Goal: Information Seeking & Learning: Learn about a topic

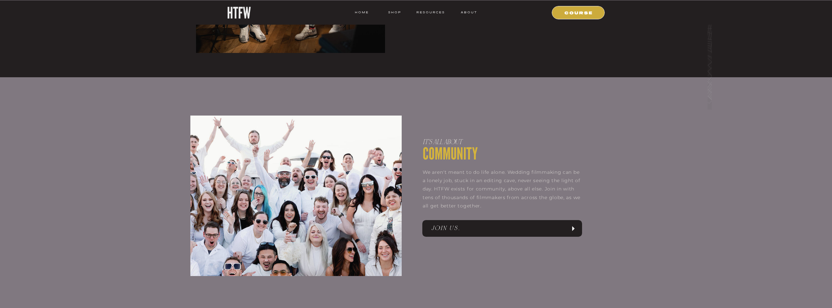
scroll to position [366, 0]
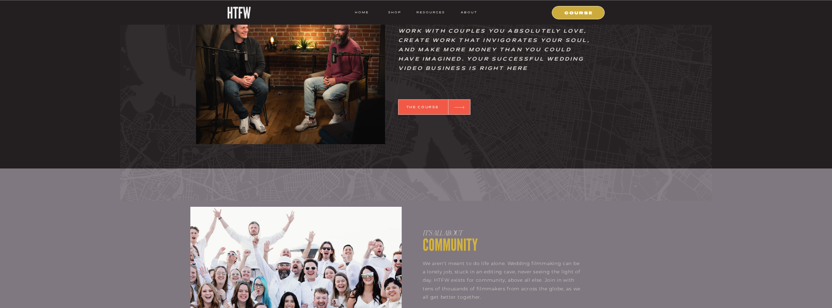
click at [428, 100] on div at bounding box center [435, 107] width 72 height 15
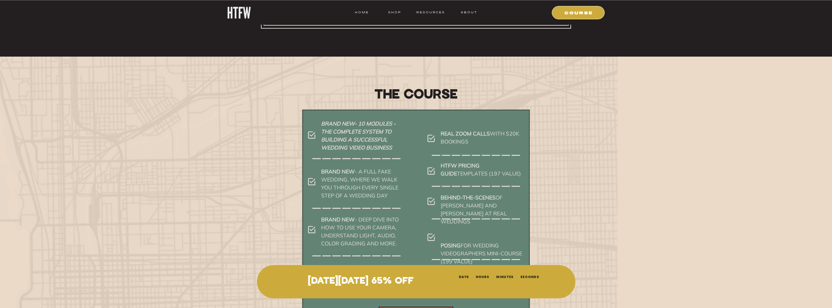
scroll to position [3263, 0]
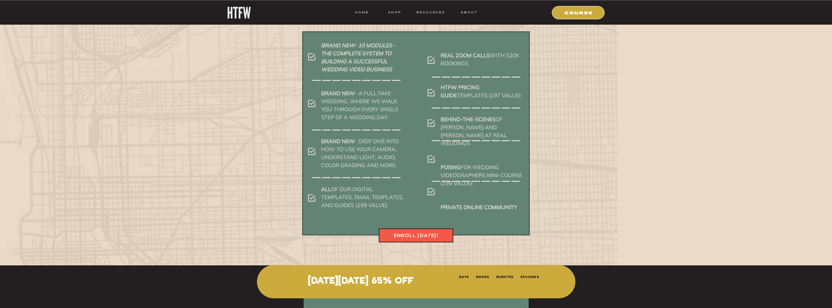
click at [418, 231] on div at bounding box center [416, 235] width 75 height 14
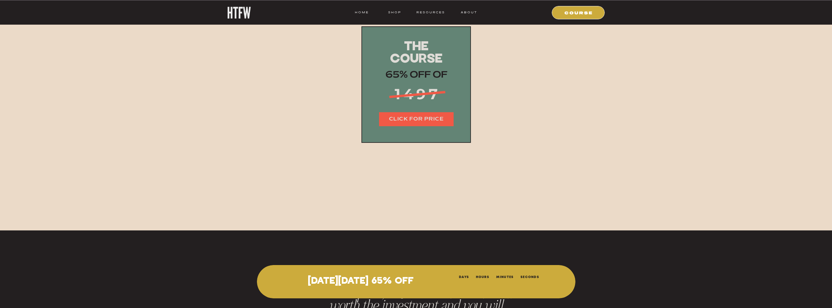
scroll to position [8176, 0]
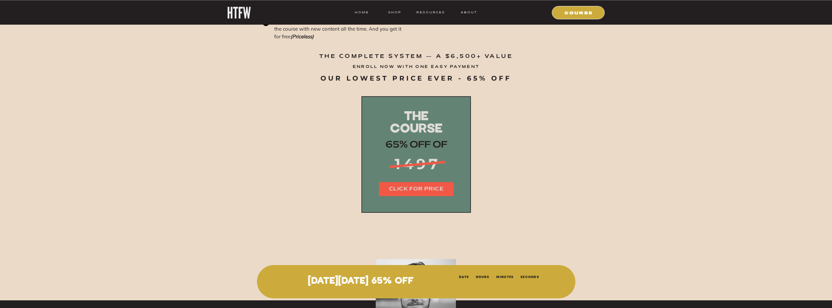
click at [416, 193] on div at bounding box center [416, 189] width 75 height 14
